Goal: Task Accomplishment & Management: Use online tool/utility

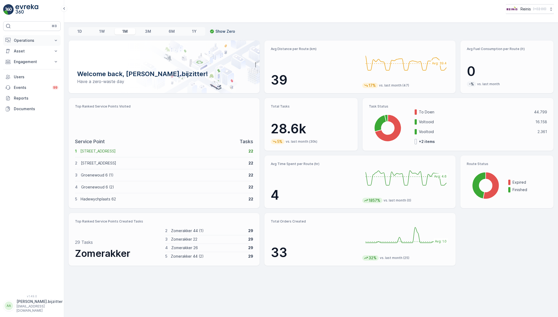
click at [26, 39] on p "Operations" at bounding box center [32, 40] width 36 height 5
click at [23, 57] on p "Planning" at bounding box center [21, 56] width 15 height 5
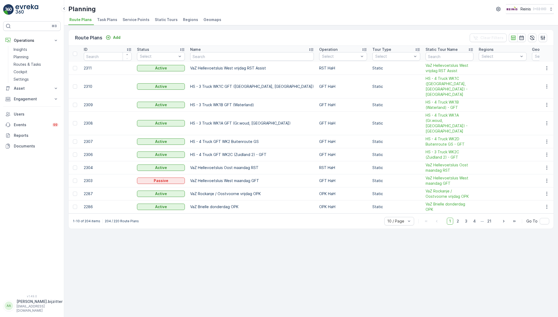
click at [163, 22] on span "Static Tours" at bounding box center [166, 19] width 23 height 5
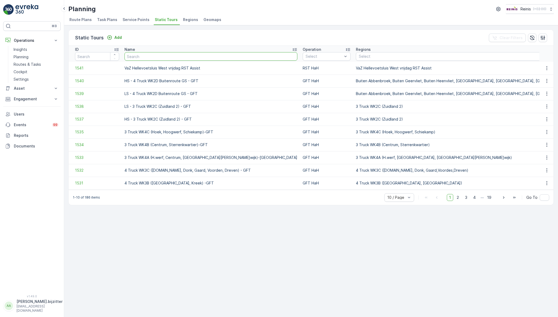
click at [170, 55] on input "text" at bounding box center [210, 56] width 173 height 9
click at [152, 57] on input "text" at bounding box center [210, 56] width 173 height 9
paste input "VaZ Brielle Hellevoetsluis maandag"
type input "VaZ Brielle Hellevoetsluis maandag"
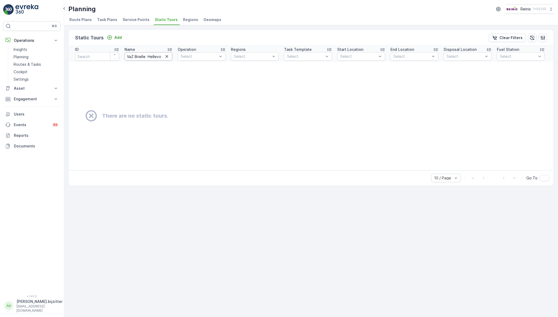
click at [147, 56] on input "VaZ Brielle Hellevoetsluis maandag" at bounding box center [148, 56] width 48 height 9
type input "VaZ Brielle Hellevoetsluis maandag"
click at [143, 55] on input "VaZ Brielle Hellevoetsluis maandag" at bounding box center [148, 56] width 48 height 9
type input "VaZ Hellevoetsluis maandag"
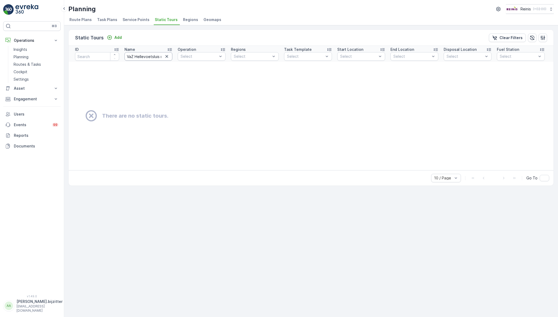
click at [143, 55] on input "VaZ Hellevoetsluis maandag" at bounding box center [148, 56] width 48 height 9
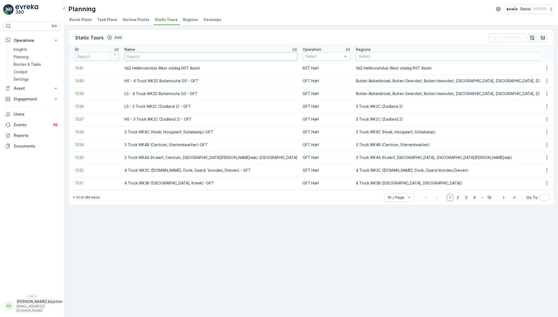
click at [143, 55] on input "text" at bounding box center [210, 56] width 173 height 9
type input "Vaa"
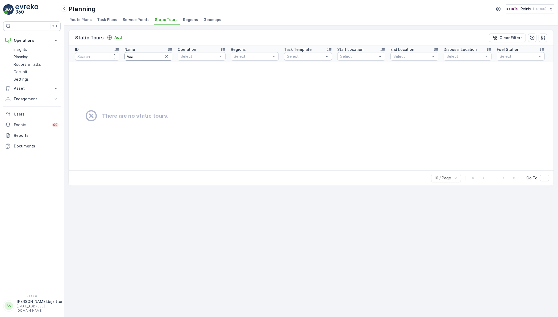
click at [143, 55] on input "Vaa" at bounding box center [148, 56] width 48 height 9
type input "VaZ"
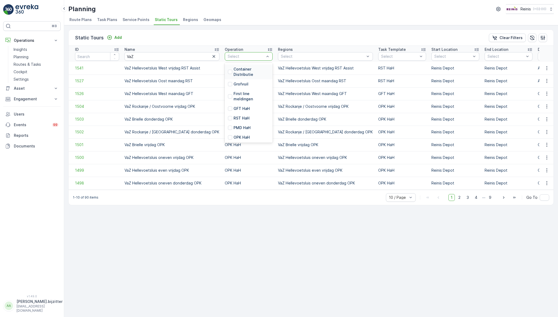
scroll to position [120, 0]
click at [228, 109] on div at bounding box center [230, 108] width 4 height 4
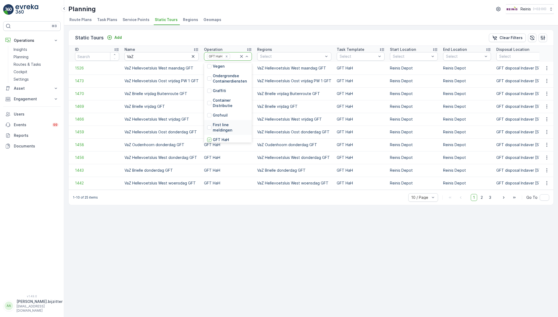
scroll to position [120, 0]
click at [207, 116] on div at bounding box center [209, 117] width 4 height 4
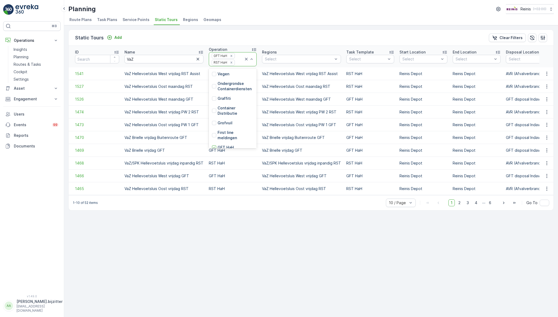
scroll to position [120, 0]
click at [213, 132] on div at bounding box center [214, 133] width 4 height 4
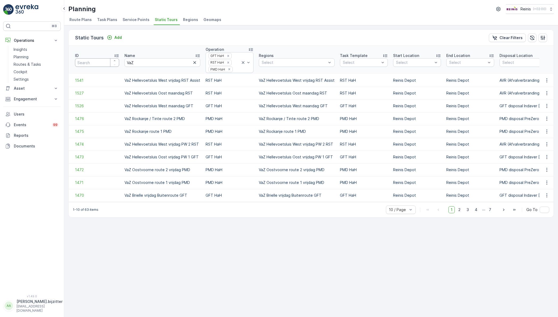
click at [90, 63] on input "number" at bounding box center [97, 62] width 44 height 9
type input "1465"
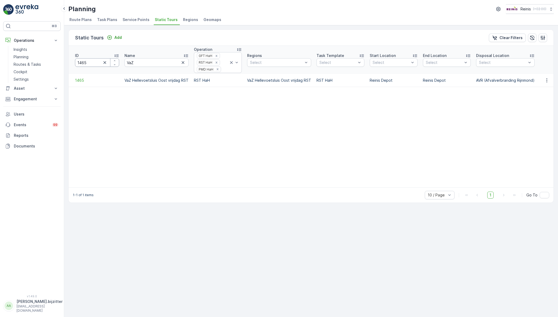
click at [97, 64] on input "1465" at bounding box center [97, 62] width 44 height 9
click at [97, 63] on input "1465" at bounding box center [97, 62] width 44 height 9
type input "1473"
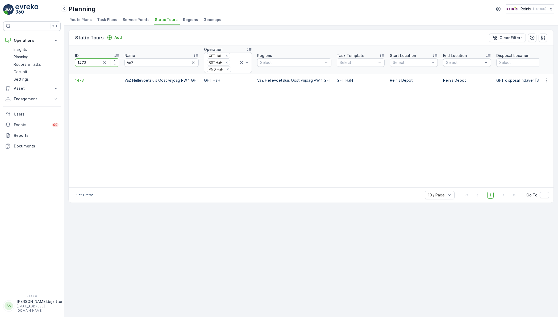
click at [90, 63] on input "1473" at bounding box center [97, 62] width 44 height 9
type input "1412"
click at [93, 64] on input "1412" at bounding box center [97, 62] width 44 height 9
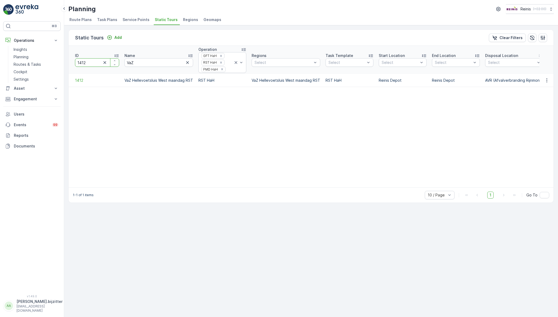
click at [93, 64] on input "1412" at bounding box center [97, 62] width 44 height 9
type input "1526"
click at [162, 115] on table "ID 1526 Name VaZ Operation GFT HaH RST HaH PMD HaH Regions Select Task Template…" at bounding box center [376, 116] width 615 height 141
click at [227, 138] on table "ID 1526 Name VaZ Operation GFT HaH RST HaH PMD HaH Regions Select Task Template…" at bounding box center [376, 116] width 615 height 141
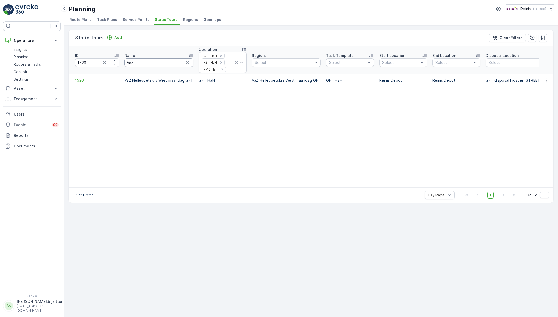
click at [136, 60] on input "VaZ" at bounding box center [158, 62] width 69 height 9
click at [105, 61] on icon "button" at bounding box center [104, 62] width 5 height 5
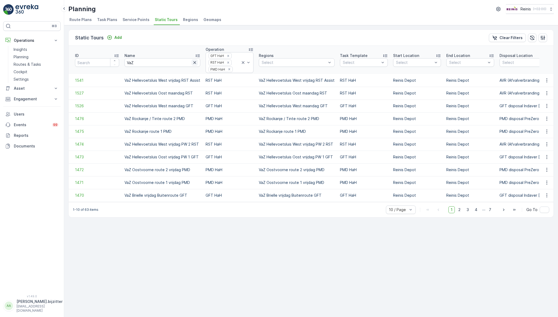
click at [194, 61] on icon "button" at bounding box center [194, 62] width 5 height 5
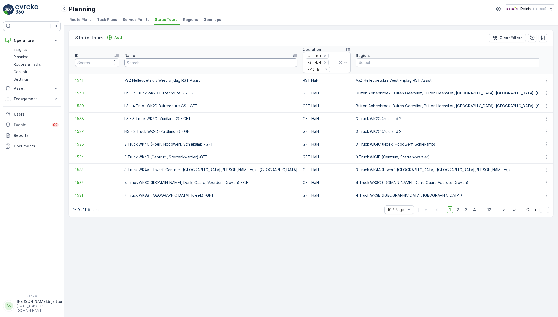
click at [156, 64] on input "text" at bounding box center [210, 62] width 173 height 9
type input "sr"
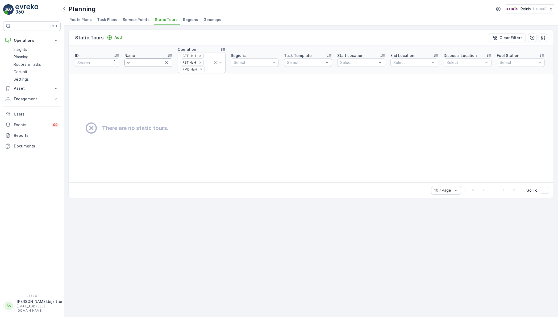
click at [156, 64] on input "sr" at bounding box center [148, 62] width 48 height 9
type input "serv"
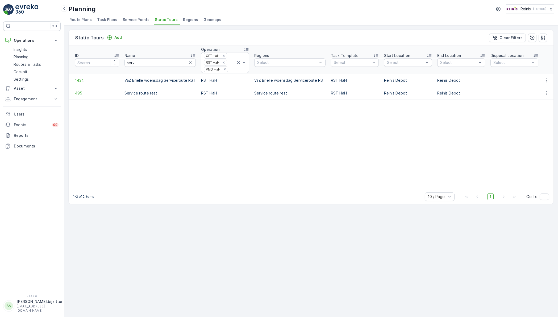
click at [169, 110] on table "ID Name serv Operation GFT HaH RST HaH PMD HaH Regions Select Task Template Sel…" at bounding box center [365, 117] width 593 height 143
click at [87, 62] on input "number" at bounding box center [97, 62] width 44 height 9
type input "1416"
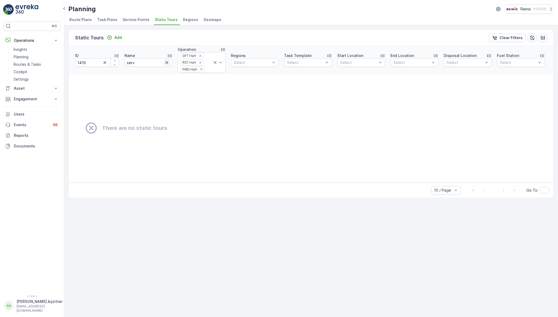
click at [167, 62] on icon "button" at bounding box center [166, 62] width 3 height 3
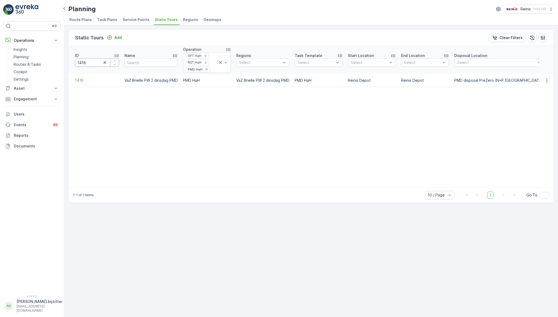
click at [95, 62] on input "1416" at bounding box center [97, 62] width 44 height 9
type input "141"
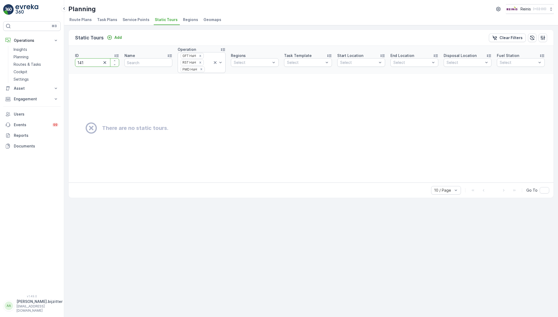
click at [93, 62] on input "141" at bounding box center [97, 62] width 44 height 9
type input "1423"
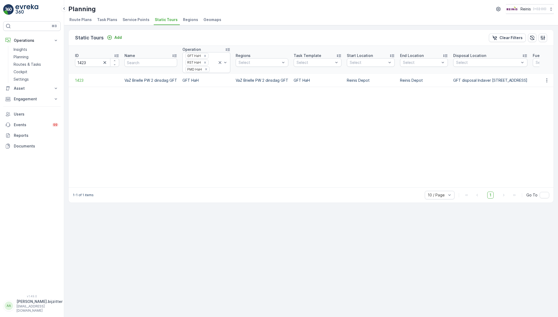
click at [185, 149] on table "ID 1423 Name Operation GFT HaH RST HaH PMD HaH Regions Select Task Template Sel…" at bounding box center [360, 116] width 582 height 141
click at [94, 61] on input "1423" at bounding box center [97, 62] width 44 height 9
type input "1419"
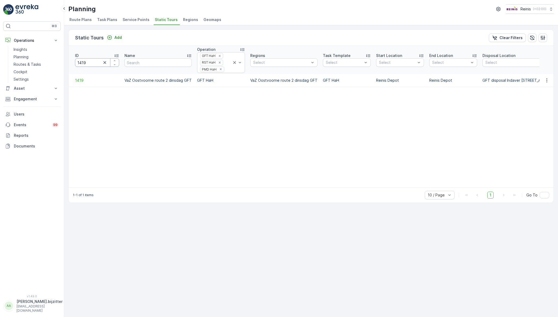
click at [91, 61] on input "1419" at bounding box center [97, 62] width 44 height 9
type input "1425"
click at [93, 60] on input "1425" at bounding box center [97, 62] width 44 height 9
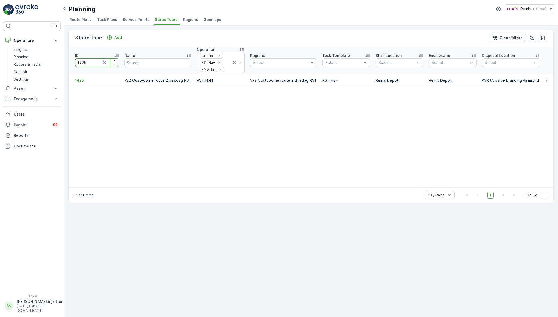
click at [93, 60] on input "1425" at bounding box center [97, 62] width 44 height 9
type input "1431"
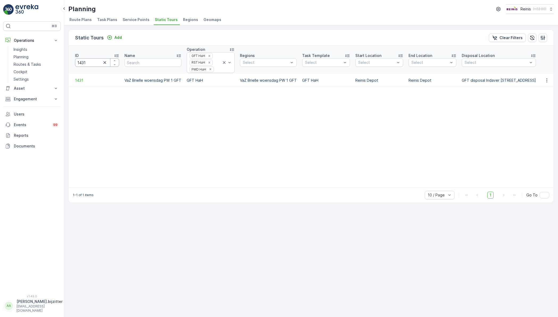
click at [91, 63] on input "1431" at bounding box center [97, 62] width 44 height 9
type input "1437"
